Goal: Find specific page/section

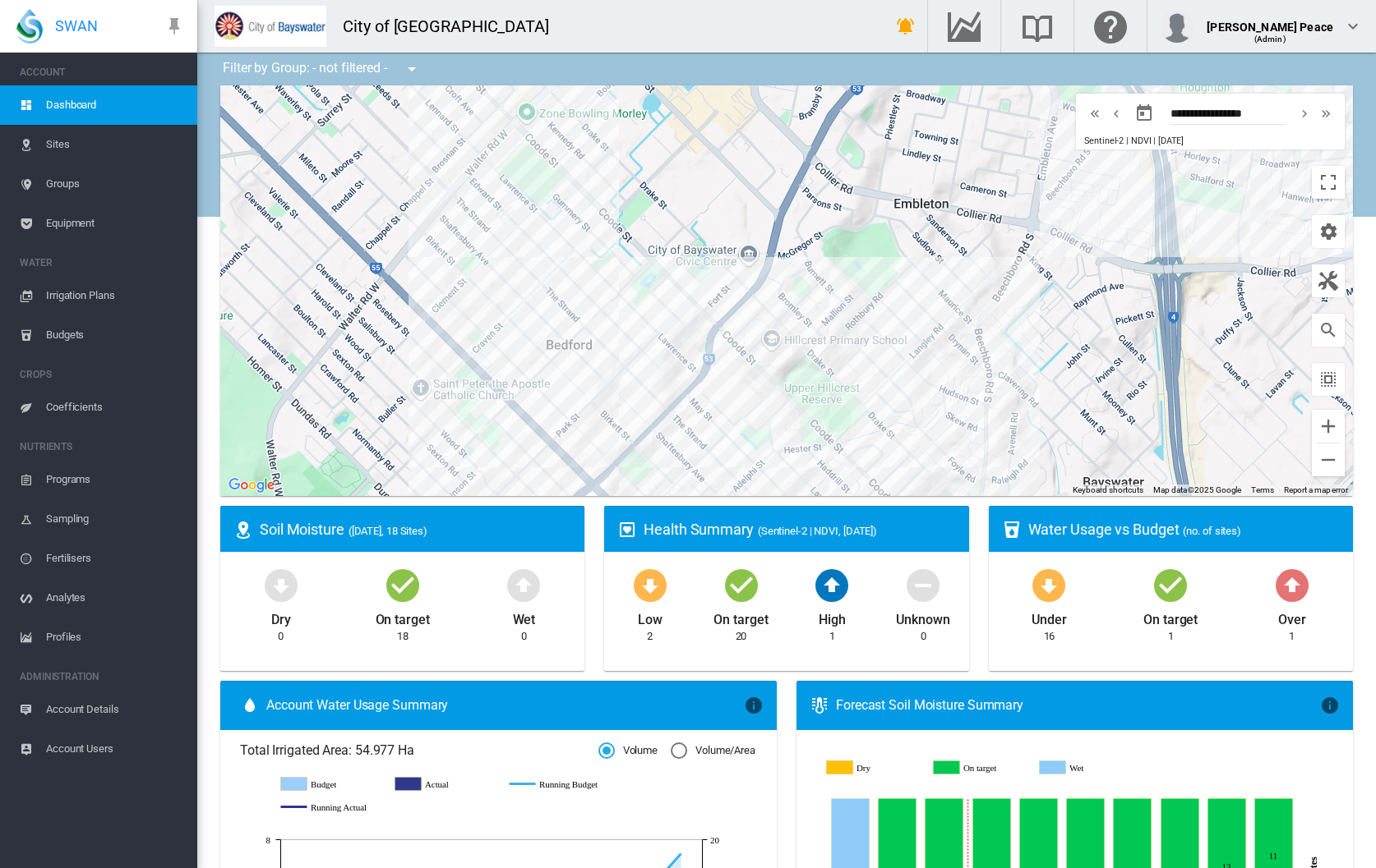
click at [83, 293] on span "Irrigation Plans" at bounding box center [114, 295] width 138 height 39
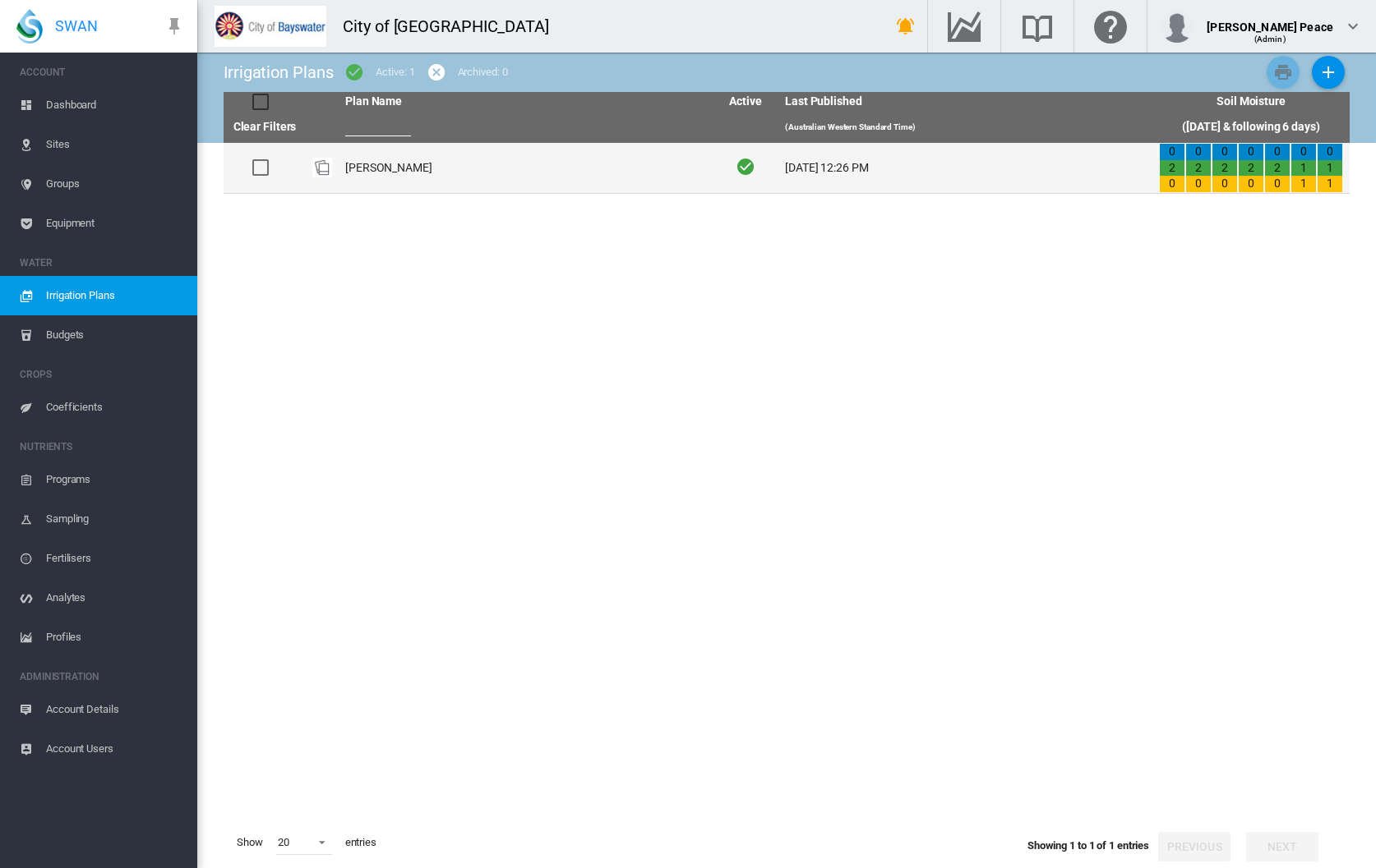
click at [358, 165] on td "[PERSON_NAME]" at bounding box center [526, 168] width 374 height 50
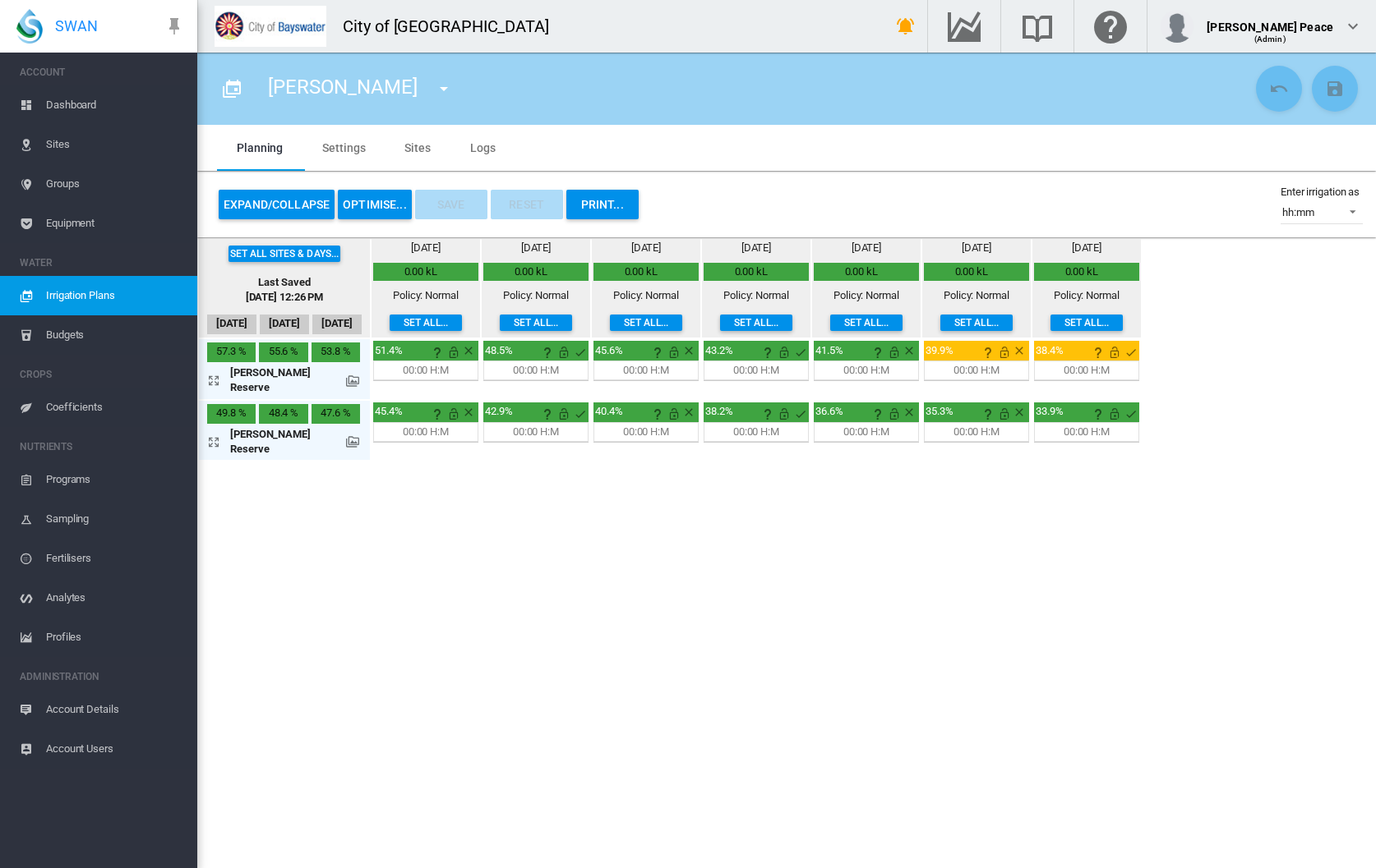
click at [289, 202] on button "Expand/Collapse" at bounding box center [276, 204] width 116 height 29
